Goal: Check status: Check status

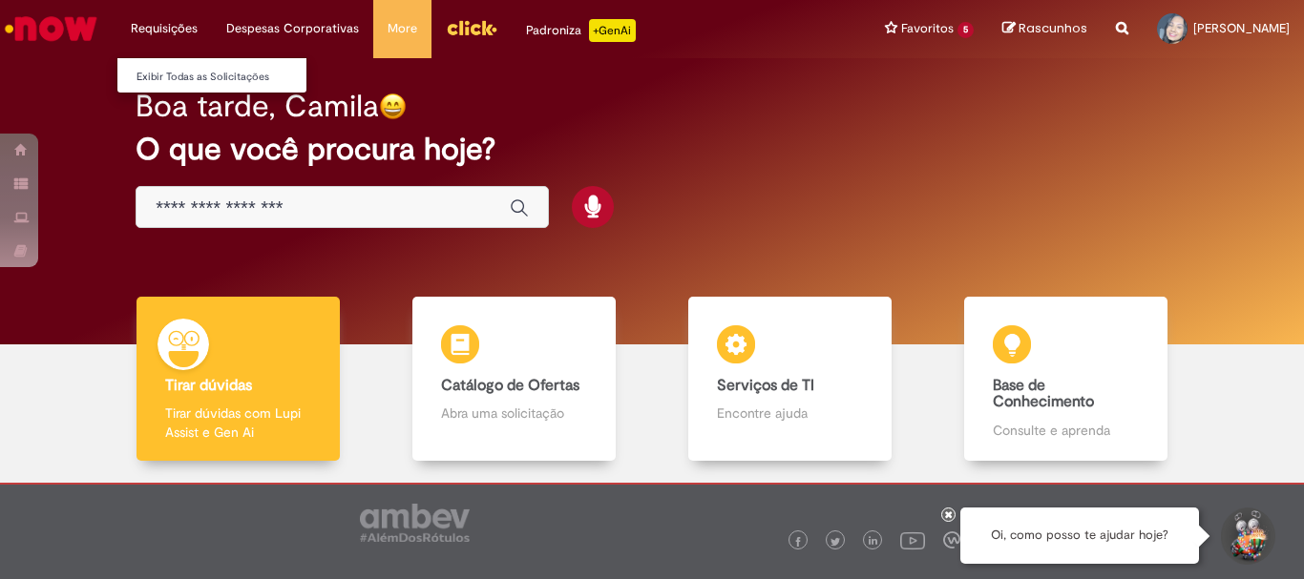
click at [149, 20] on li "Requisições Exibir Todas as Solicitações" at bounding box center [163, 28] width 95 height 57
click at [195, 74] on link "Exibir Todas as Solicitações" at bounding box center [222, 77] width 210 height 21
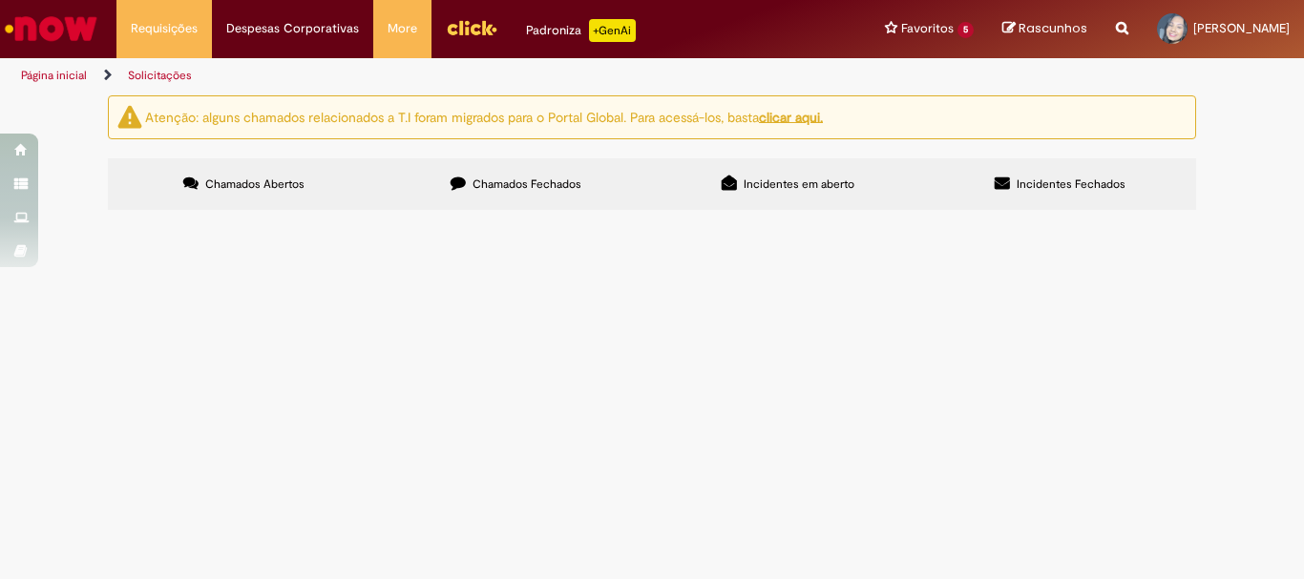
click at [558, 186] on span "Chamados Fechados" at bounding box center [526, 184] width 109 height 15
click at [310, 185] on label "Chamados Abertos" at bounding box center [244, 184] width 272 height 52
click at [66, 34] on img "Ir para a Homepage" at bounding box center [51, 29] width 98 height 38
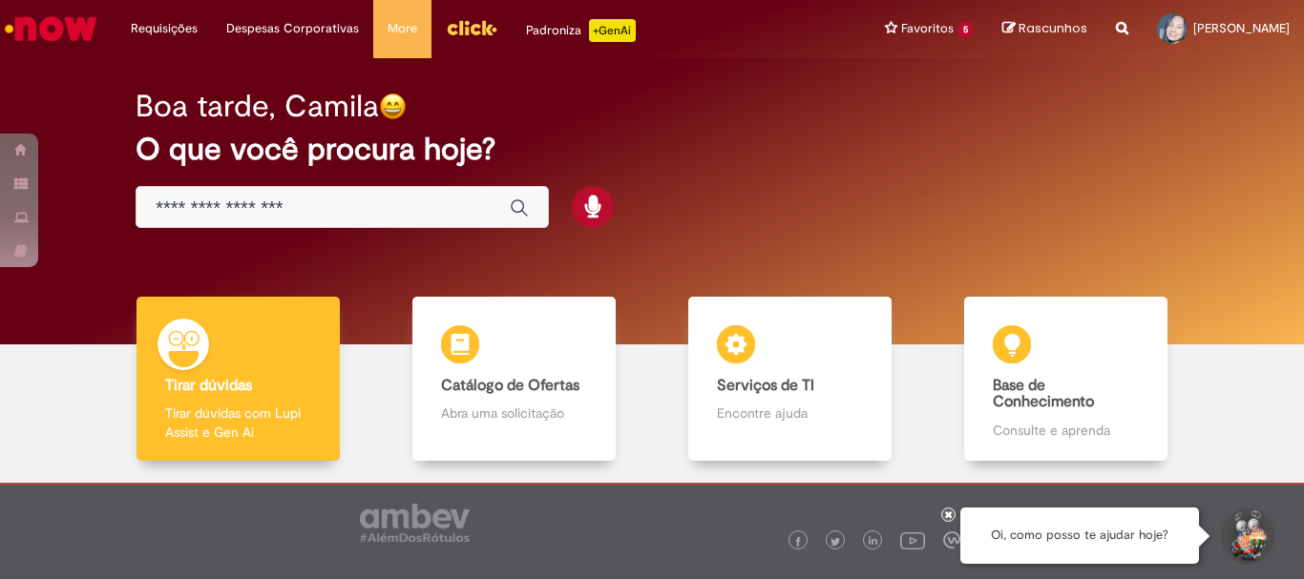
click at [453, 26] on img "Menu Cabeçalho" at bounding box center [472, 27] width 52 height 29
